Goal: Information Seeking & Learning: Check status

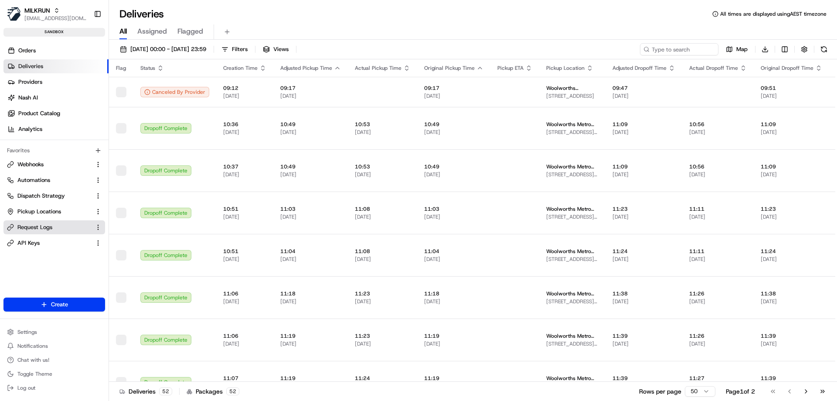
click at [32, 227] on span "Request Logs" at bounding box center [34, 227] width 35 height 8
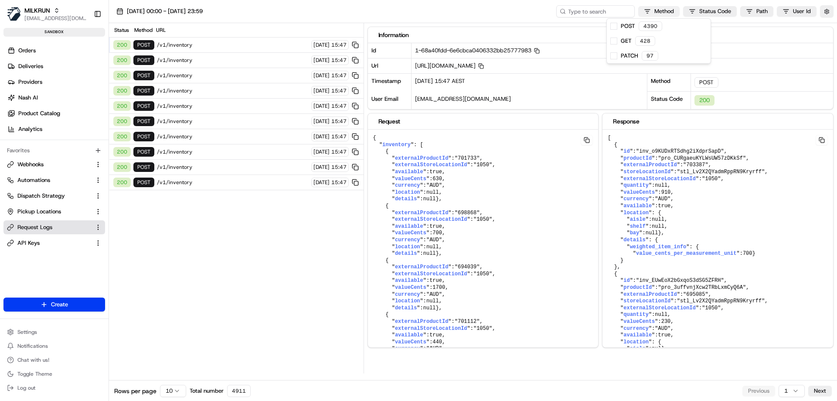
click at [671, 12] on html "MILKRUN [EMAIL_ADDRESS][DOMAIN_NAME] Toggle Sidebar sandbox Orders Deliveries P…" at bounding box center [418, 200] width 837 height 401
click at [614, 27] on span at bounding box center [613, 26] width 7 height 7
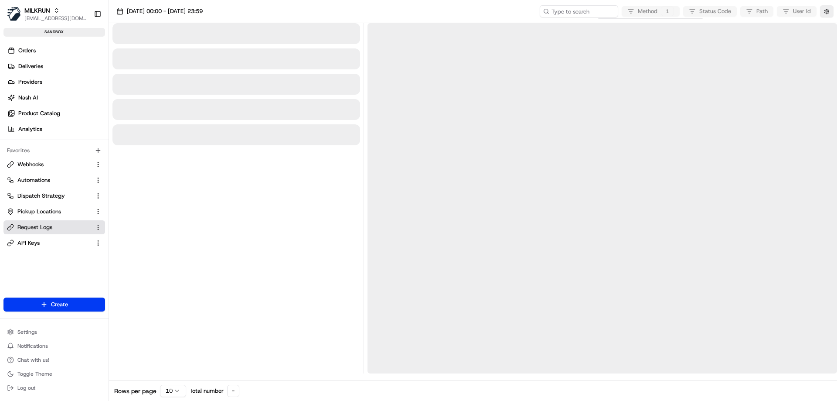
click at [171, 390] on html "MILKRUN [EMAIL_ADDRESS][DOMAIN_NAME] Toggle Sidebar sandbox Orders Deliveries P…" at bounding box center [418, 200] width 837 height 401
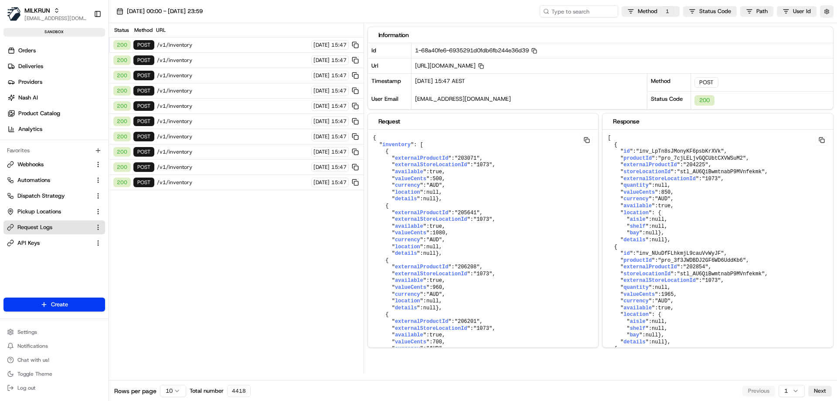
click at [171, 390] on html "MILKRUN [EMAIL_ADDRESS][DOMAIN_NAME] Toggle Sidebar sandbox Orders Deliveries P…" at bounding box center [418, 200] width 837 height 401
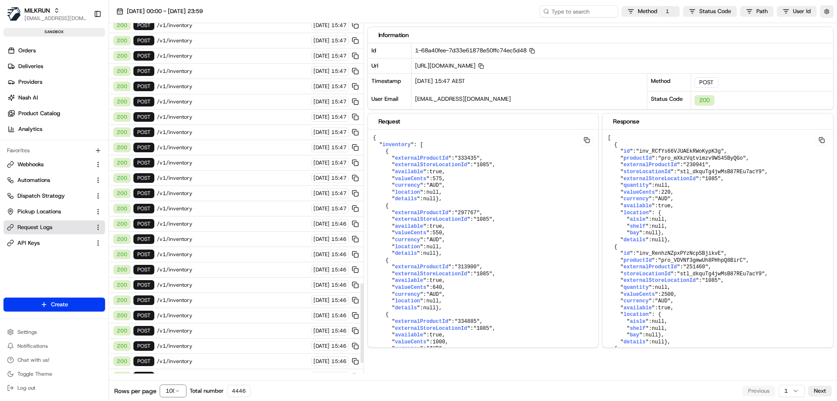
scroll to position [1190, 0]
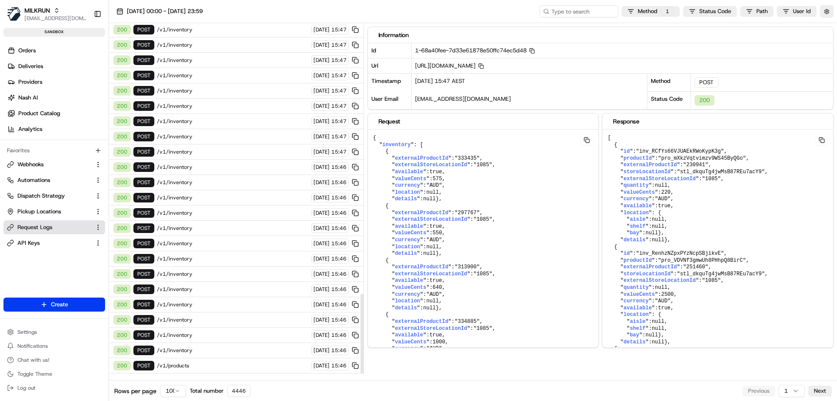
click at [180, 364] on span "/v1/products" at bounding box center [233, 365] width 152 height 7
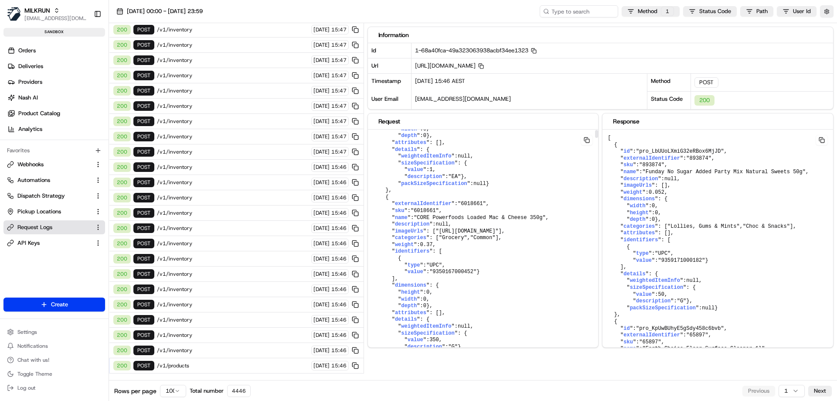
scroll to position [479, 0]
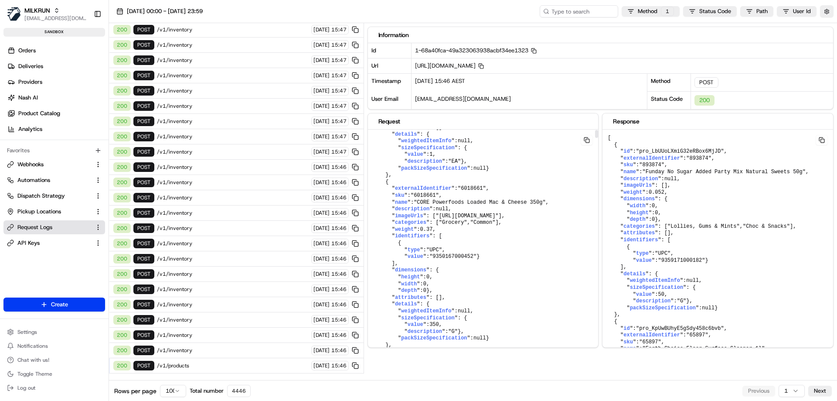
click at [584, 139] on button at bounding box center [587, 140] width 12 height 10
click at [823, 392] on button "Next" at bounding box center [820, 390] width 24 height 10
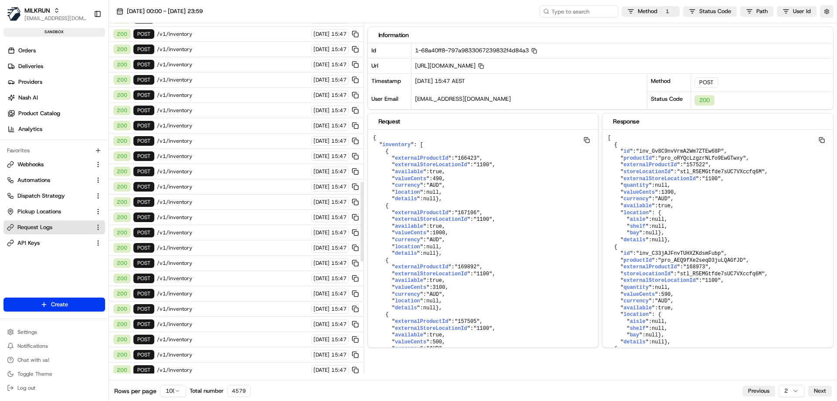
scroll to position [1190, 0]
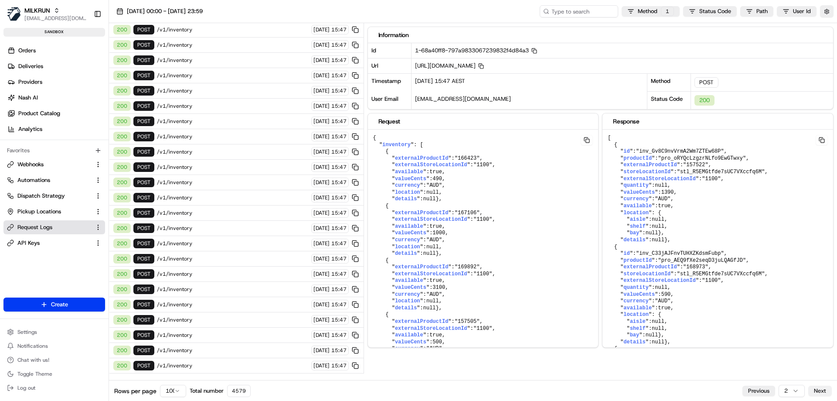
click at [817, 387] on button "Next" at bounding box center [820, 390] width 24 height 10
click at [182, 111] on div "200 POST /v1/products [DATE] 15:46" at bounding box center [236, 106] width 255 height 15
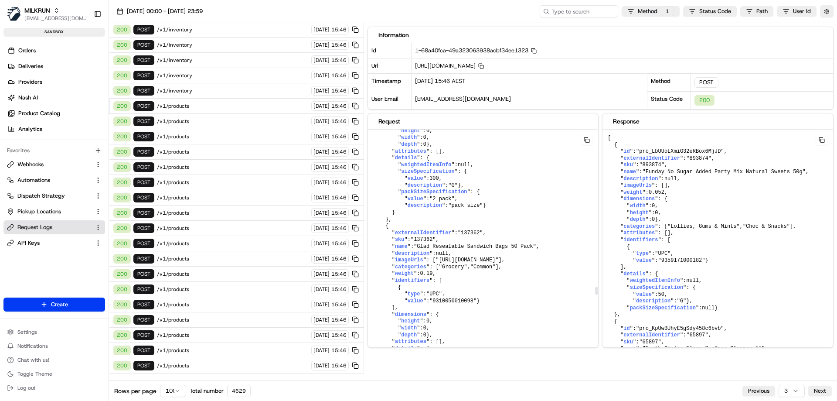
click at [585, 137] on button at bounding box center [587, 140] width 12 height 10
click at [261, 122] on span "/v1/products" at bounding box center [233, 121] width 152 height 7
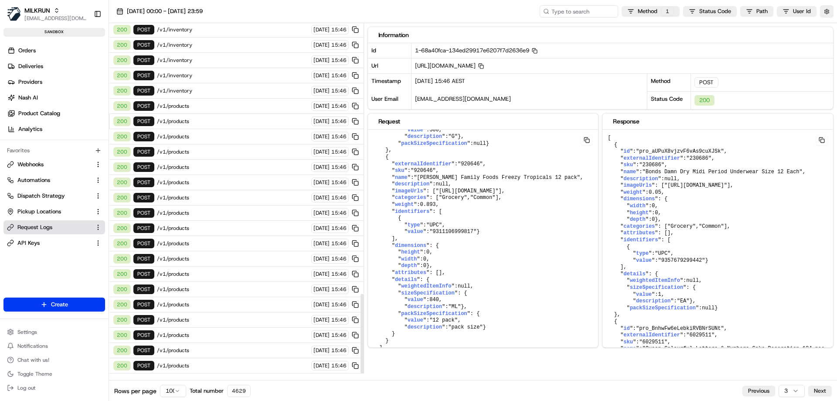
scroll to position [73010, 0]
click at [589, 141] on button at bounding box center [587, 140] width 12 height 10
drag, startPoint x: 354, startPoint y: 211, endPoint x: 276, endPoint y: 213, distance: 77.6
click at [354, 211] on button at bounding box center [355, 213] width 10 height 10
click at [276, 213] on span "/v1/products" at bounding box center [233, 212] width 152 height 7
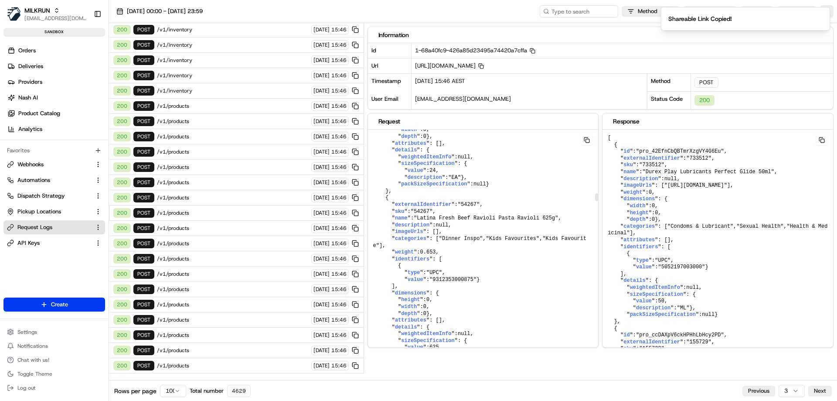
click at [589, 138] on button at bounding box center [587, 140] width 12 height 10
click at [535, 50] on rect "button" at bounding box center [532, 51] width 3 height 3
click at [535, 51] on icon "button" at bounding box center [533, 51] width 6 height 6
click at [558, 12] on input at bounding box center [565, 11] width 105 height 12
paste input "1-68a40fc9-426a85d23495a74420a7cffa"
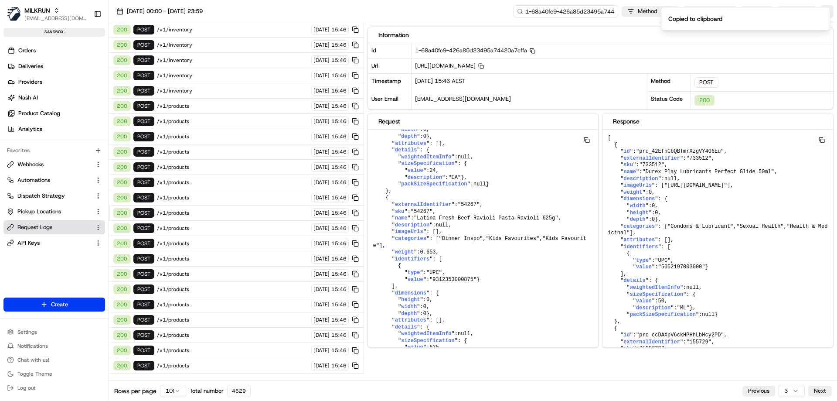
scroll to position [0, 28]
type input "1-68a40fc9-426a85d23495a74420a7cffa"
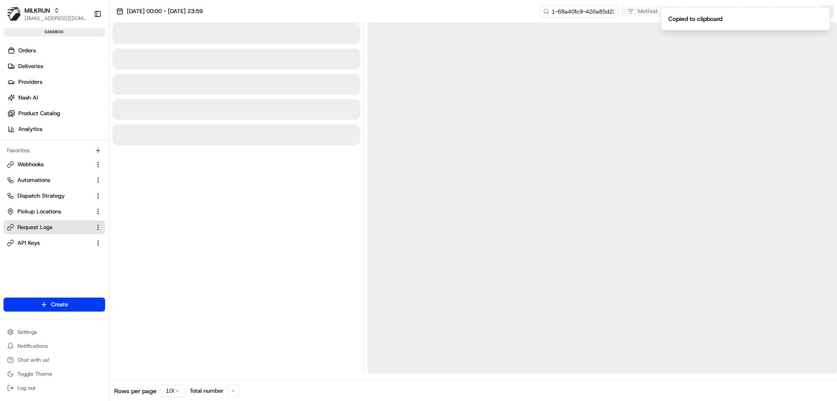
scroll to position [0, 0]
